Goal: Task Accomplishment & Management: Use online tool/utility

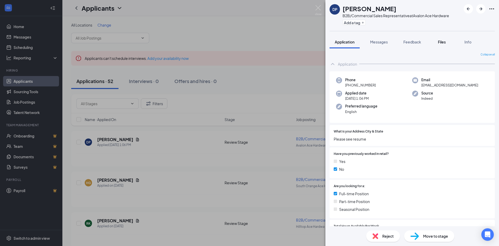
click at [443, 42] on span "Files" at bounding box center [442, 41] width 8 height 5
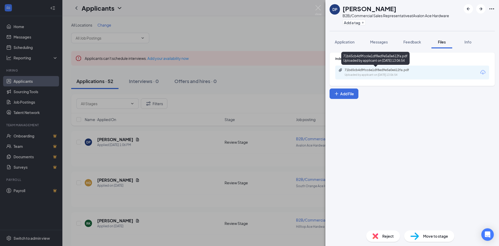
click at [383, 70] on div "71b65cb4d9fcc6e1df8ed9e5a0e612fa.pdf" at bounding box center [380, 70] width 73 height 4
click at [381, 237] on div "Reject" at bounding box center [383, 235] width 34 height 11
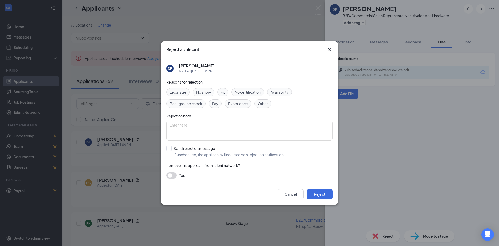
click at [238, 103] on span "Experience" at bounding box center [238, 104] width 20 height 6
click at [325, 193] on button "Reject" at bounding box center [320, 194] width 26 height 10
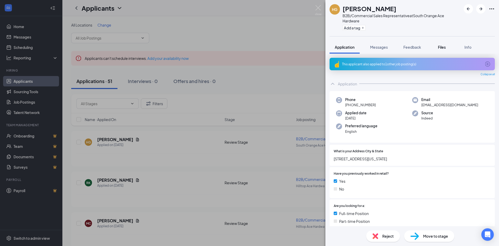
click at [441, 48] on span "Files" at bounding box center [442, 47] width 8 height 5
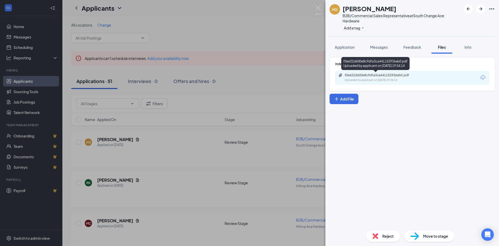
click at [391, 76] on div "f0e622d600e8c9dfa3ca441152936eb0.pdf" at bounding box center [380, 75] width 73 height 4
click at [386, 234] on span "Reject" at bounding box center [387, 236] width 11 height 6
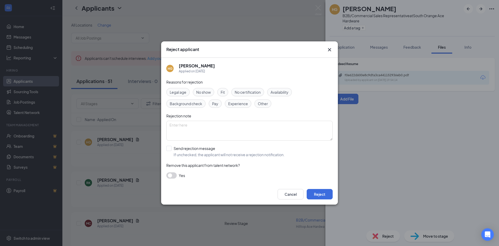
click at [241, 100] on div "Experience" at bounding box center [238, 103] width 26 height 8
click at [322, 194] on button "Reject" at bounding box center [320, 194] width 26 height 10
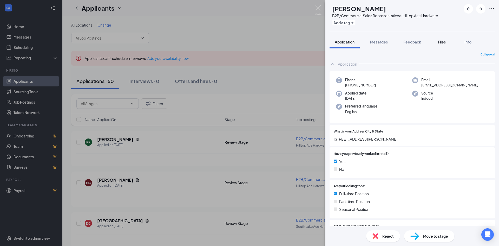
click at [442, 41] on span "Files" at bounding box center [442, 41] width 8 height 5
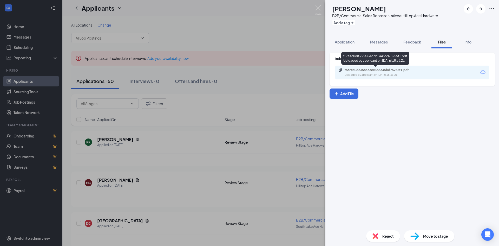
click at [394, 71] on div "f56fec0d8358a33ec3b5a45bd75255f1.pdf" at bounding box center [380, 70] width 73 height 4
click at [382, 233] on span "Reject" at bounding box center [387, 236] width 11 height 6
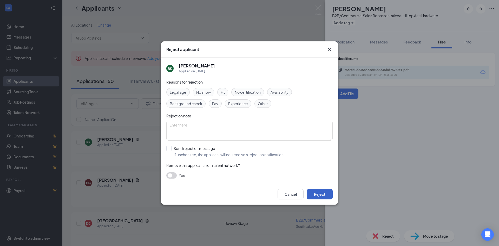
click at [325, 191] on button "Reject" at bounding box center [320, 194] width 26 height 10
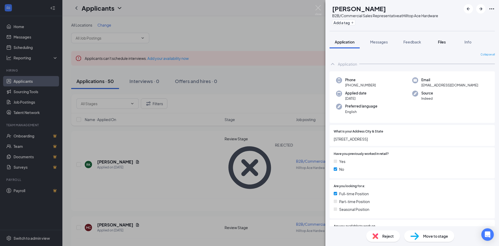
click at [442, 42] on span "Files" at bounding box center [442, 41] width 8 height 5
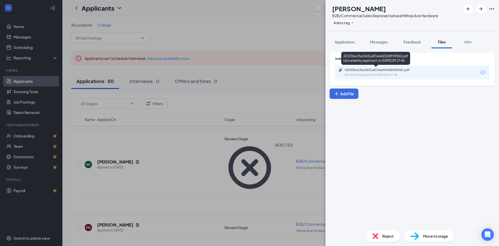
click at [390, 70] on div "42533be19ac0431a87e6e50368939060.pdf" at bounding box center [380, 70] width 73 height 4
click at [386, 235] on span "Reject" at bounding box center [387, 236] width 11 height 6
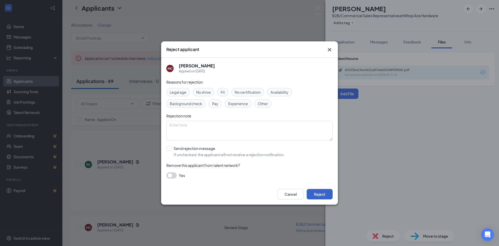
click at [314, 194] on button "Reject" at bounding box center [320, 194] width 26 height 10
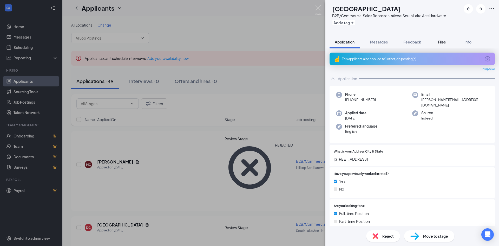
click at [441, 41] on span "Files" at bounding box center [442, 41] width 8 height 5
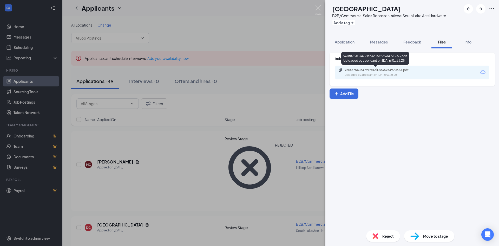
click at [370, 70] on div "960f8754034791fc4d15c369e4970653.pdf" at bounding box center [380, 70] width 73 height 4
click at [375, 236] on img at bounding box center [375, 236] width 6 height 6
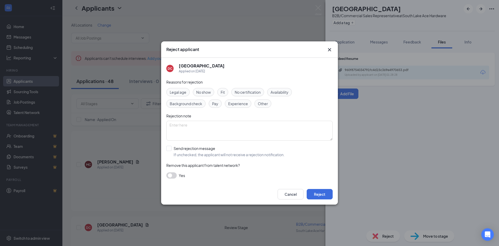
drag, startPoint x: 240, startPoint y: 103, endPoint x: 246, endPoint y: 110, distance: 9.7
click at [241, 103] on span "Experience" at bounding box center [238, 104] width 20 height 6
click at [324, 191] on button "Reject" at bounding box center [320, 194] width 26 height 10
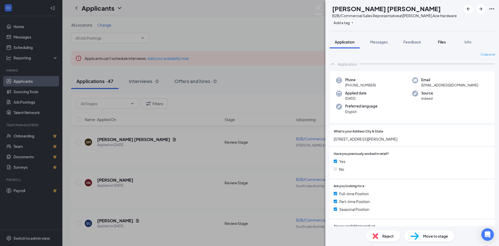
click at [442, 42] on span "Files" at bounding box center [442, 41] width 8 height 5
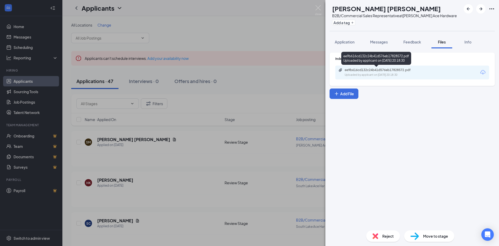
click at [385, 70] on div "ee9b616cd132c24b41d576eb17828572.pdf" at bounding box center [380, 70] width 73 height 4
click at [385, 234] on span "Reject" at bounding box center [387, 236] width 11 height 6
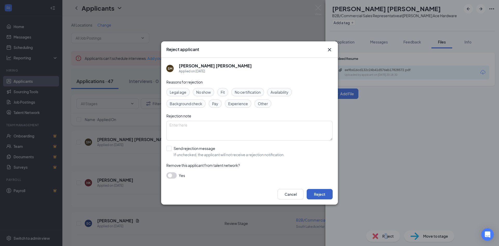
click at [315, 195] on button "Reject" at bounding box center [320, 194] width 26 height 10
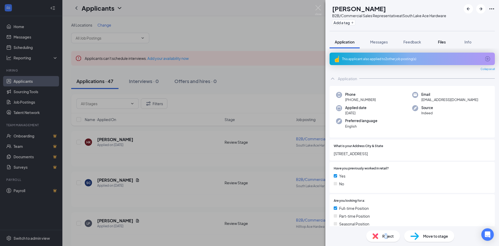
click at [439, 42] on span "Files" at bounding box center [442, 41] width 8 height 5
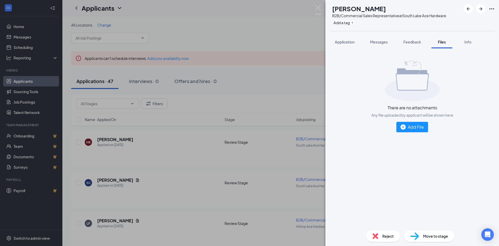
click at [381, 234] on div "Reject" at bounding box center [383, 235] width 34 height 11
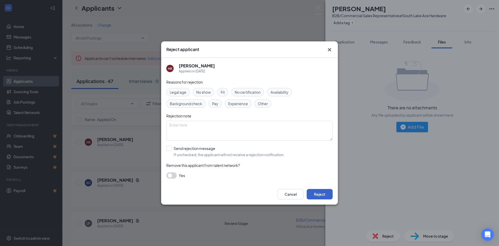
click at [320, 191] on button "Reject" at bounding box center [320, 194] width 26 height 10
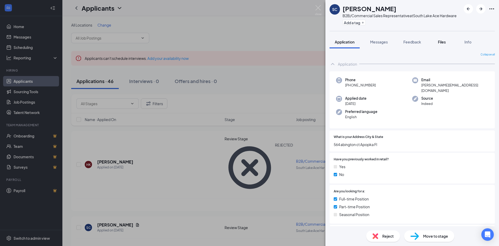
click at [442, 42] on span "Files" at bounding box center [442, 41] width 8 height 5
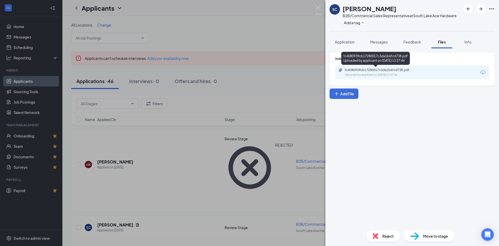
click at [381, 73] on div "Uploaded by applicant on [DATE] 13:27:46" at bounding box center [383, 75] width 78 height 4
click at [382, 231] on div "Reject" at bounding box center [383, 235] width 34 height 11
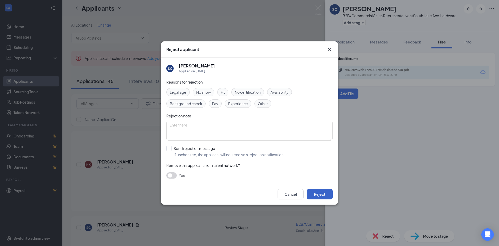
click at [310, 190] on button "Reject" at bounding box center [320, 194] width 26 height 10
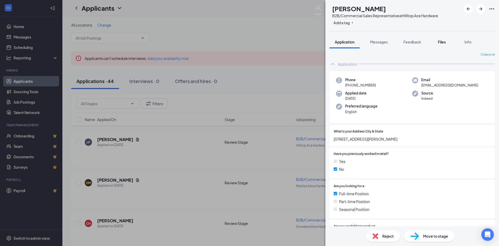
click at [442, 42] on span "Files" at bounding box center [442, 41] width 8 height 5
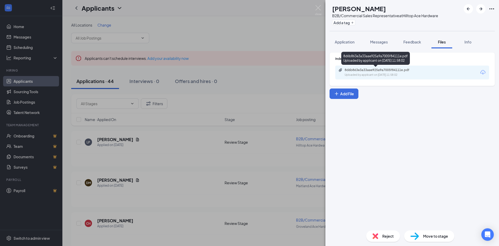
click at [377, 71] on div "8d6b863e3a33aae925a9a7005f84111e.pdf" at bounding box center [380, 70] width 73 height 4
click at [386, 236] on span "Reject" at bounding box center [387, 236] width 11 height 6
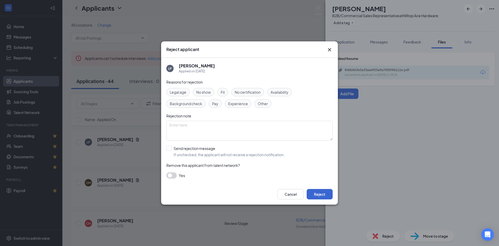
click at [313, 188] on div "Cancel Reject" at bounding box center [249, 193] width 177 height 21
click at [315, 192] on button "Reject" at bounding box center [320, 194] width 26 height 10
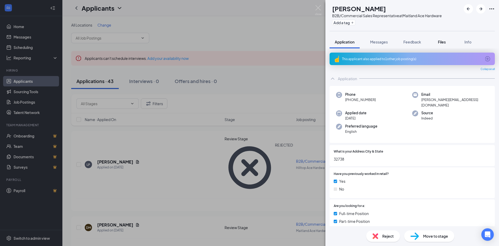
click at [441, 42] on span "Files" at bounding box center [442, 41] width 8 height 5
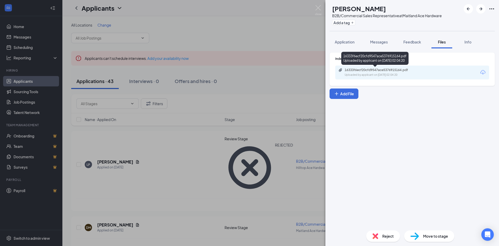
click at [392, 70] on div "16333f6ecf20cfd9547ace5376915164.pdf" at bounding box center [380, 70] width 73 height 4
click at [380, 235] on div "Reject" at bounding box center [383, 235] width 34 height 11
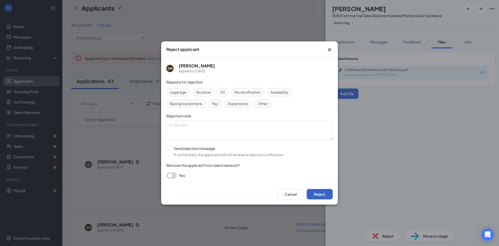
drag, startPoint x: 318, startPoint y: 194, endPoint x: 312, endPoint y: 183, distance: 12.0
click at [318, 193] on button "Reject" at bounding box center [320, 194] width 26 height 10
